Goal: Task Accomplishment & Management: Manage account settings

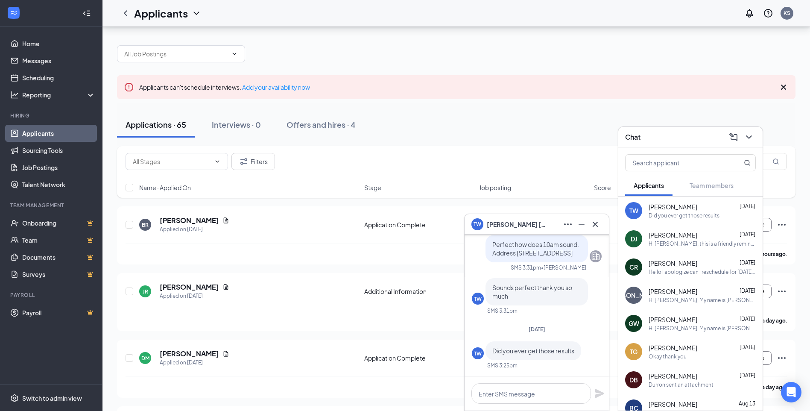
scroll to position [43, 0]
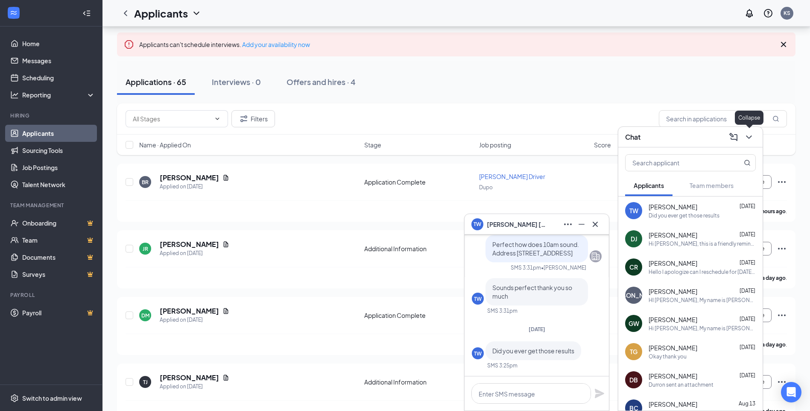
click at [742, 135] on button at bounding box center [749, 137] width 14 height 14
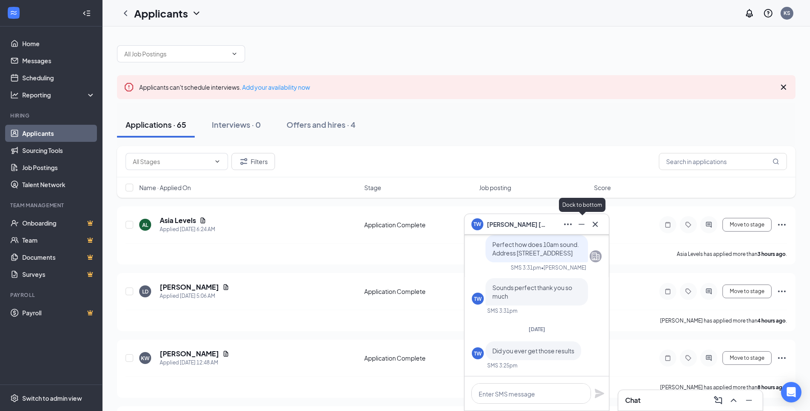
click at [584, 231] on button at bounding box center [582, 224] width 14 height 14
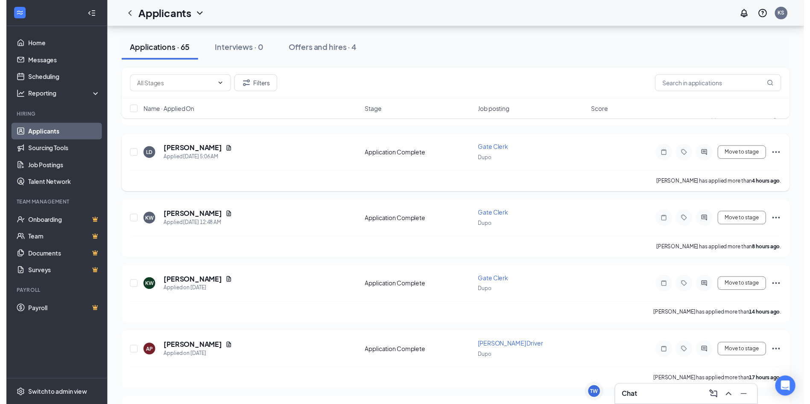
scroll to position [171, 0]
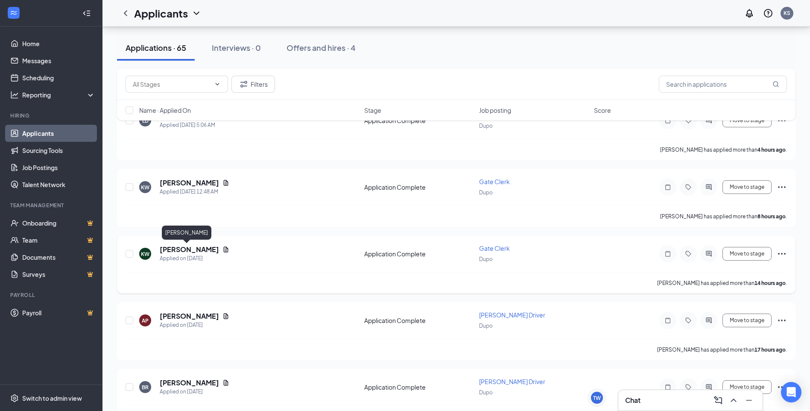
click at [171, 246] on h5 "[PERSON_NAME]" at bounding box center [189, 249] width 59 height 9
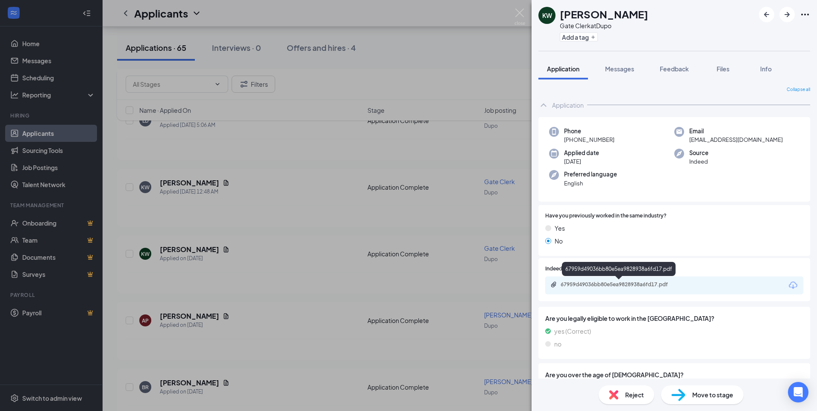
click at [624, 289] on div "67959d49036bb80e5ea9828938a6fd17.pdf" at bounding box center [619, 285] width 138 height 8
drag, startPoint x: 340, startPoint y: 240, endPoint x: 133, endPoint y: 184, distance: 214.2
click at [339, 240] on div "[PERSON_NAME] Gate Clerk at Dupo Add a tag Application Messages Feedback Files …" at bounding box center [408, 205] width 817 height 411
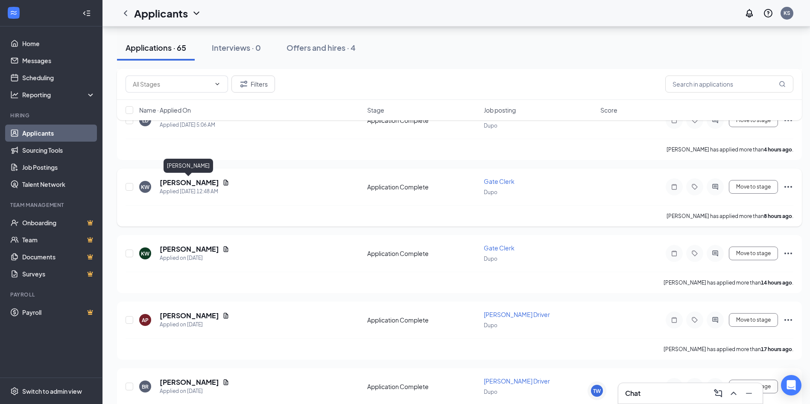
scroll to position [128, 0]
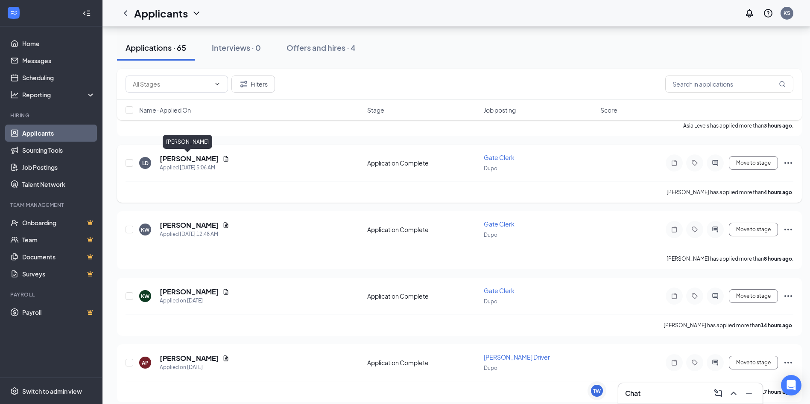
click at [194, 161] on h5 "[PERSON_NAME]" at bounding box center [189, 158] width 59 height 9
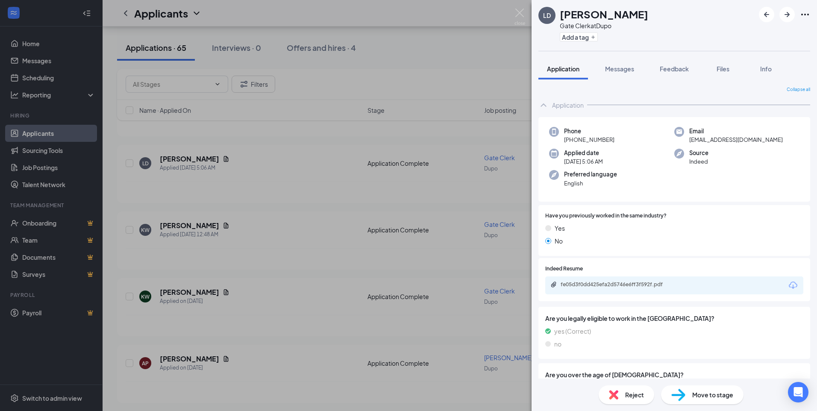
click at [644, 280] on div "fe05d3f0dd425efa2d5746e6ff3f592f.pdf" at bounding box center [674, 285] width 258 height 18
click at [644, 286] on div "fe05d3f0dd425efa2d5746e6ff3f592f.pdf" at bounding box center [620, 284] width 120 height 7
click at [248, 260] on div "LD [PERSON_NAME] Gate Clerk at Dupo Add a tag Application Messages Feedback Fil…" at bounding box center [408, 205] width 817 height 411
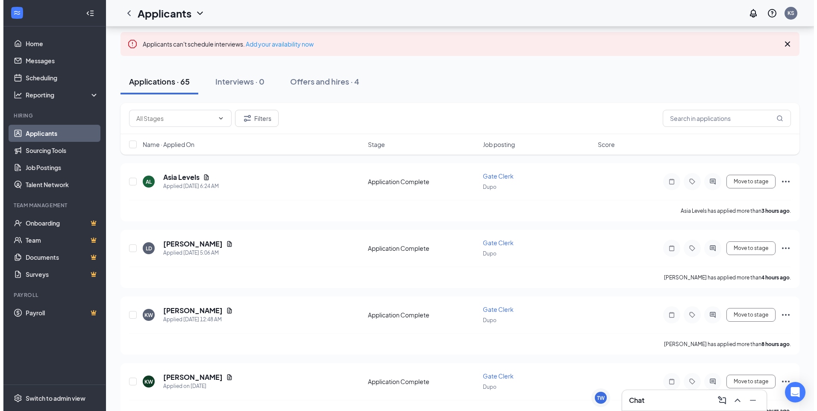
scroll to position [43, 0]
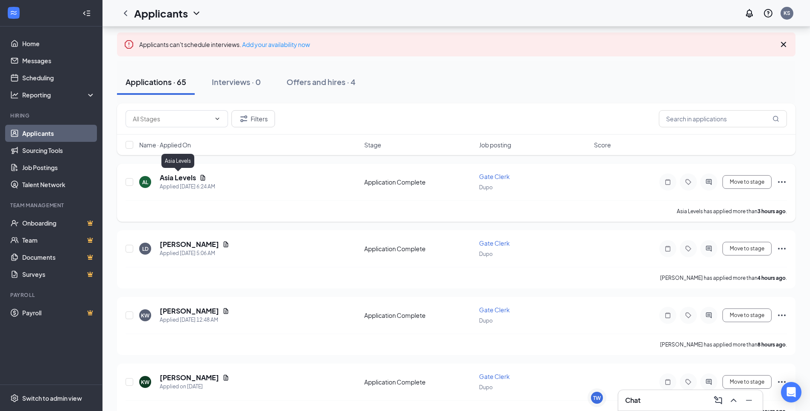
click at [181, 177] on h5 "Asia Levels" at bounding box center [178, 177] width 36 height 9
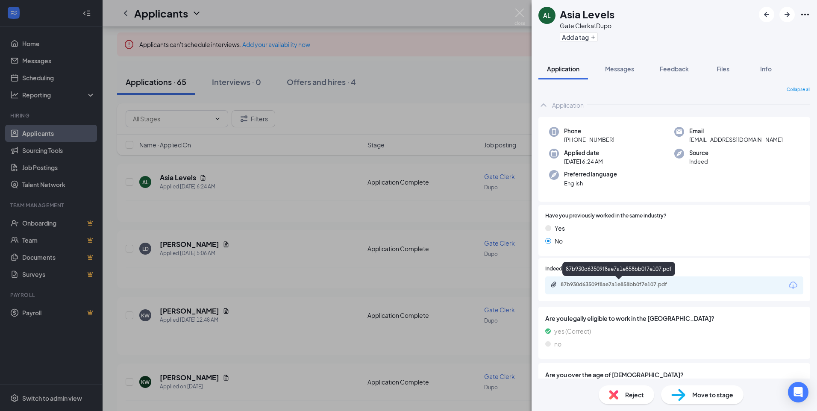
click at [638, 282] on div "87b930d63509f8ae7a1e858bb0f7e107.pdf" at bounding box center [620, 284] width 120 height 7
click at [643, 283] on div "87b930d63509f8ae7a1e858bb0f7e107.pdf" at bounding box center [620, 284] width 120 height 7
click at [296, 278] on div "AL Asia Levels Gate Clerk at Dupo Add a tag Application Messages Feedback Files…" at bounding box center [408, 205] width 817 height 411
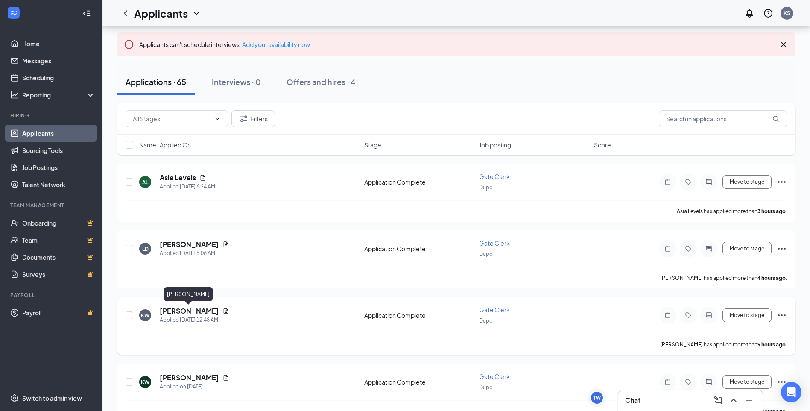
click at [190, 311] on h5 "[PERSON_NAME]" at bounding box center [189, 310] width 59 height 9
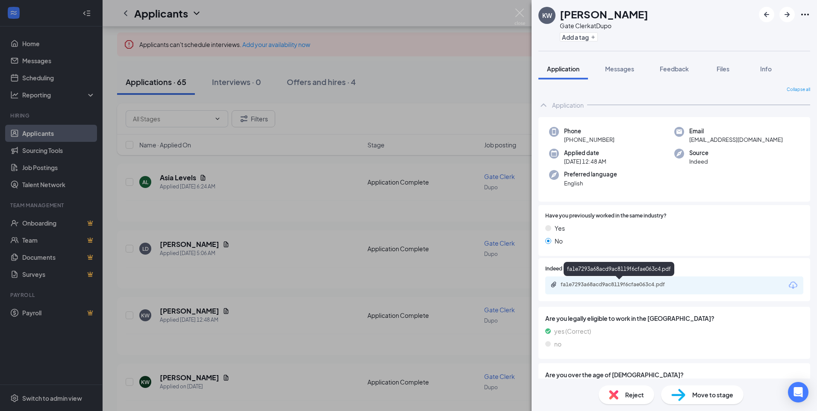
click at [652, 287] on div "fa1e7293a68acd9ac8119f6cfae063c4.pdf" at bounding box center [620, 284] width 120 height 7
